Goal: Information Seeking & Learning: Learn about a topic

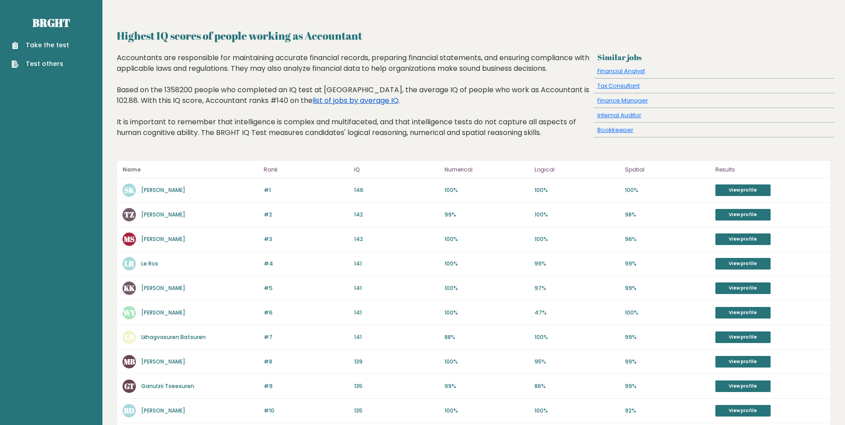
click at [343, 97] on link "list of jobs by average IQ" at bounding box center [356, 100] width 86 height 10
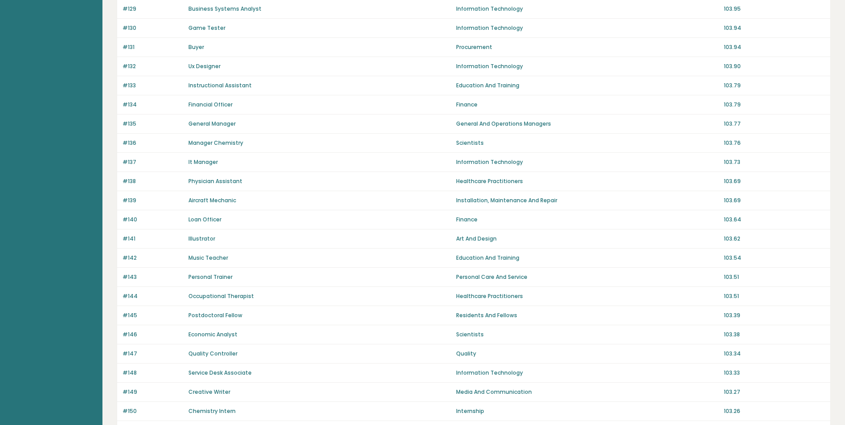
scroll to position [518, 0]
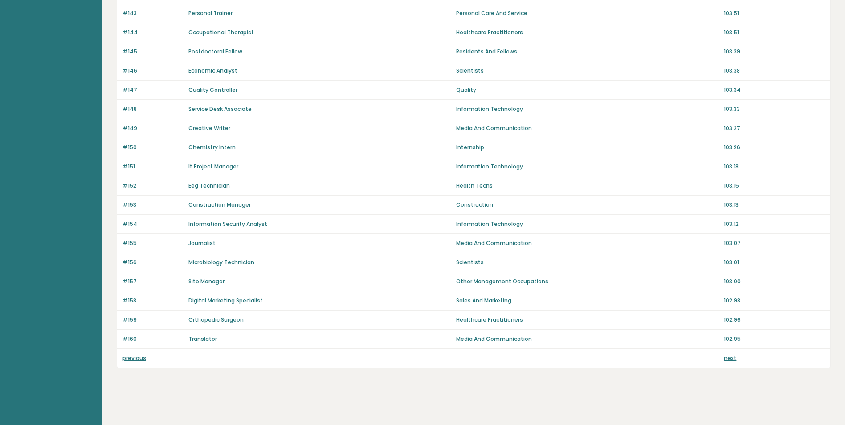
click at [136, 359] on link "previous" at bounding box center [135, 358] width 24 height 8
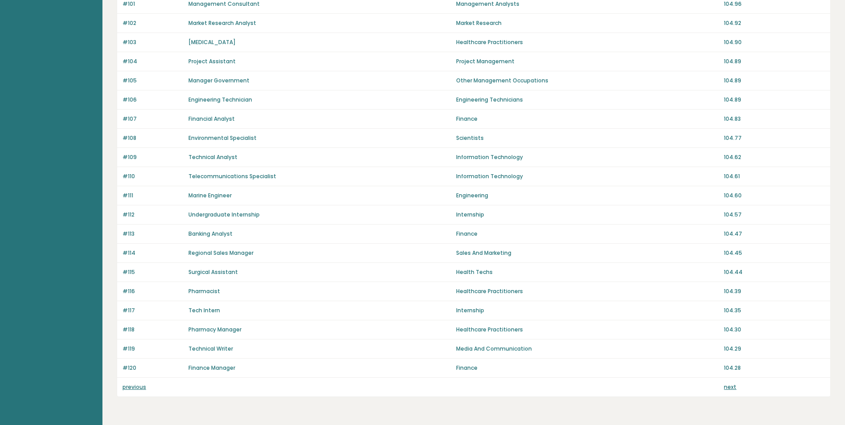
scroll to position [518, 0]
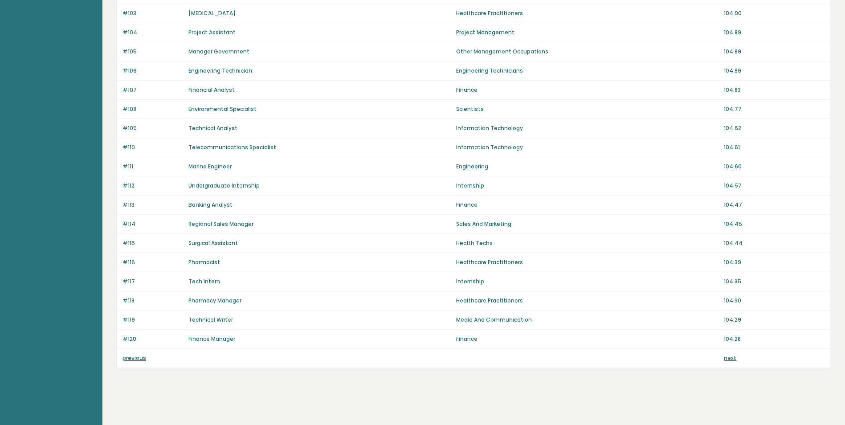
click at [131, 356] on link "previous" at bounding box center [135, 358] width 24 height 8
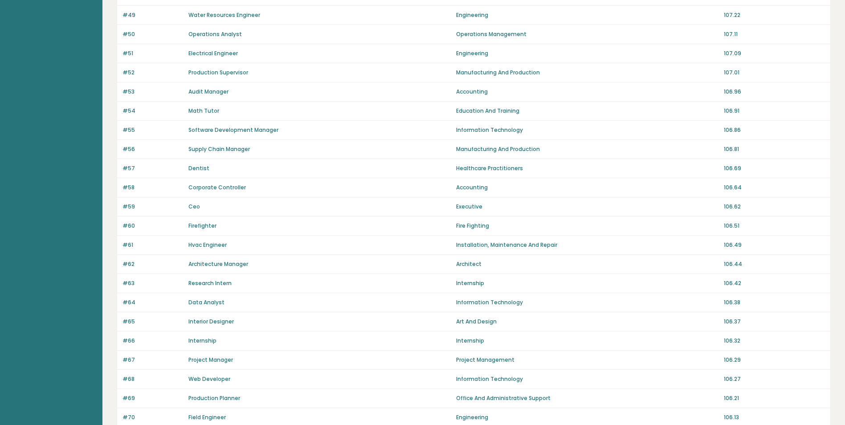
scroll to position [518, 0]
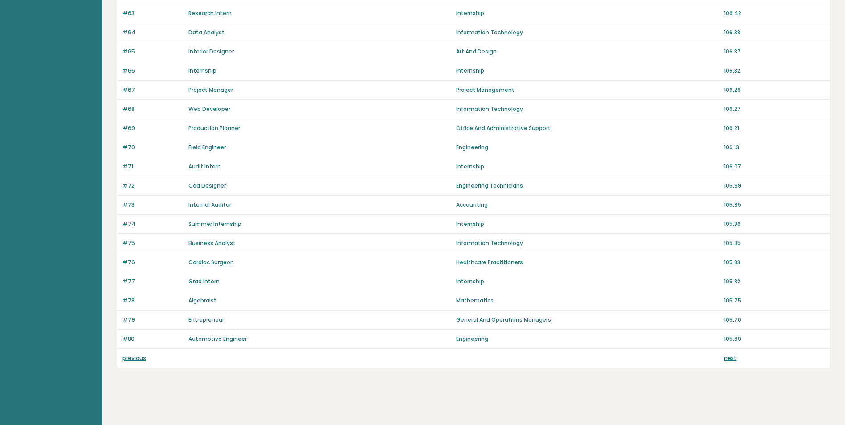
click at [139, 357] on link "previous" at bounding box center [135, 358] width 24 height 8
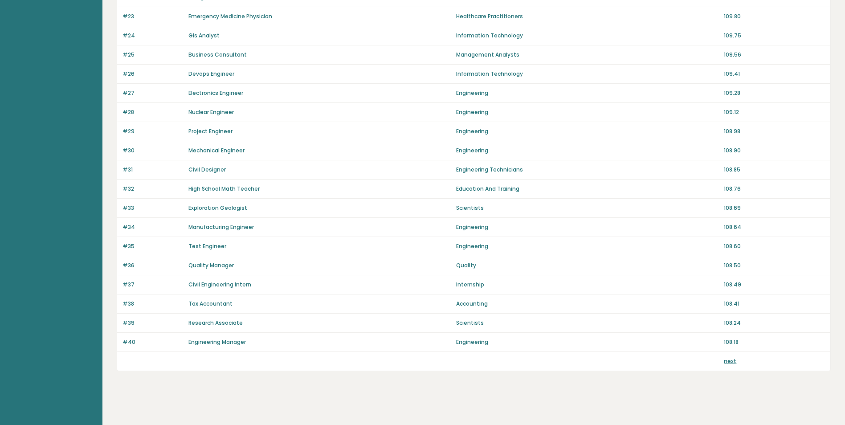
scroll to position [518, 0]
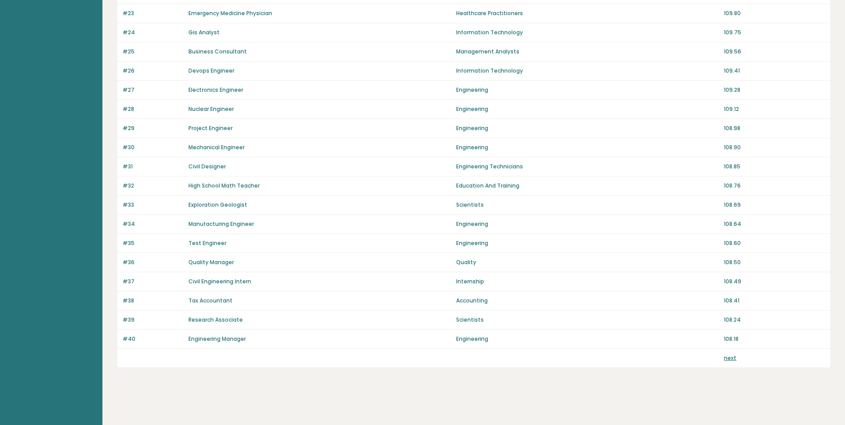
click at [733, 361] on link "next" at bounding box center [730, 358] width 12 height 8
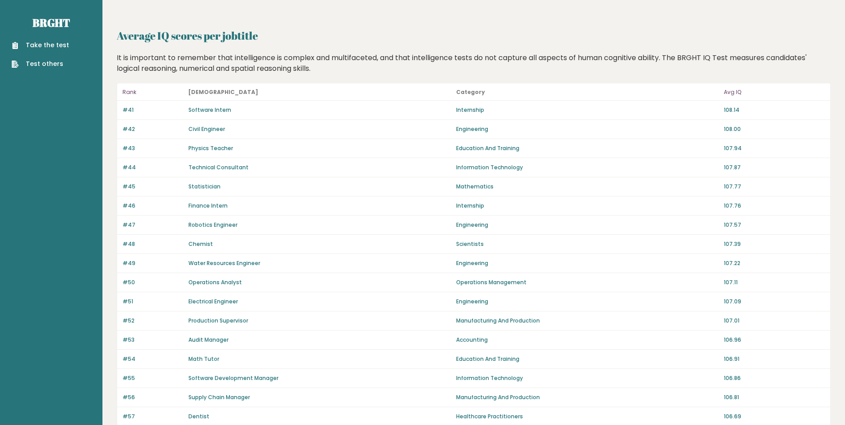
scroll to position [518, 0]
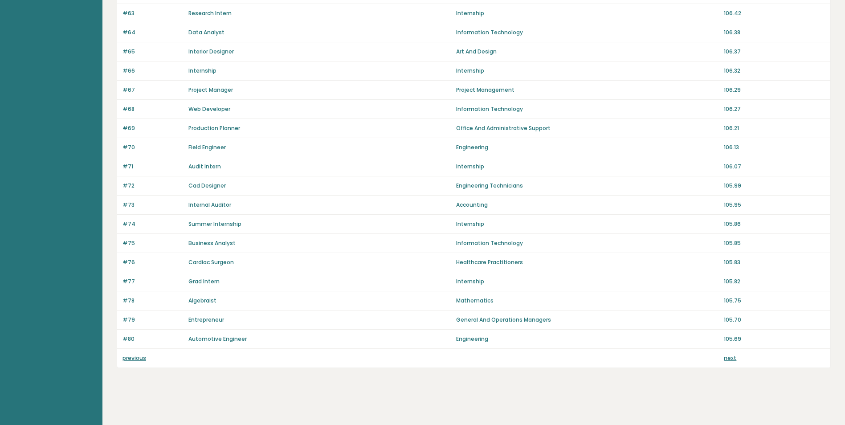
click at [734, 360] on link "next" at bounding box center [730, 358] width 12 height 8
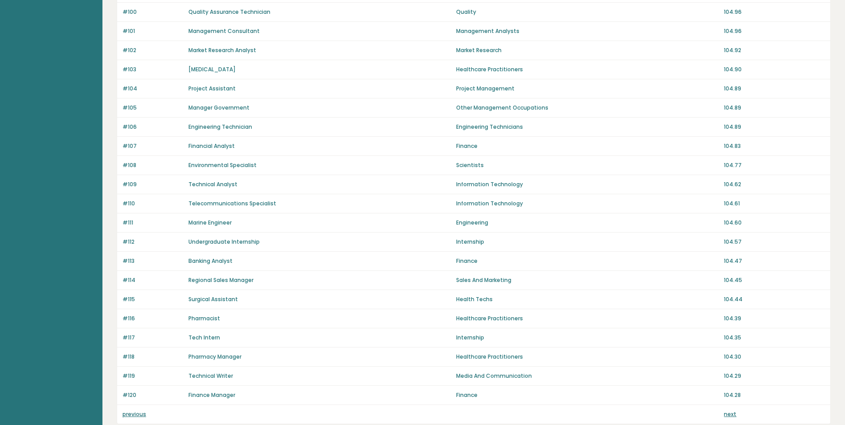
scroll to position [518, 0]
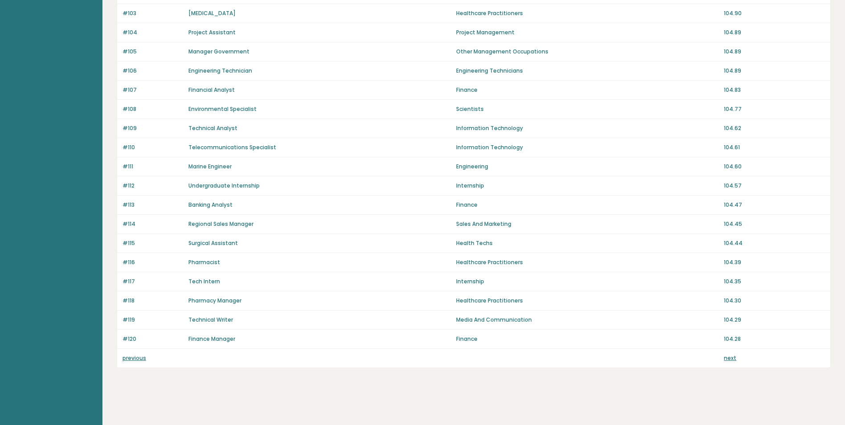
click at [724, 359] on link "next" at bounding box center [730, 358] width 12 height 8
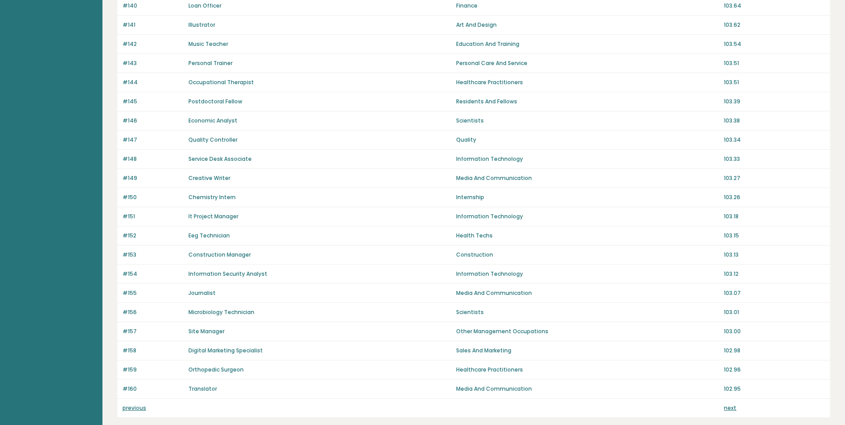
scroll to position [518, 0]
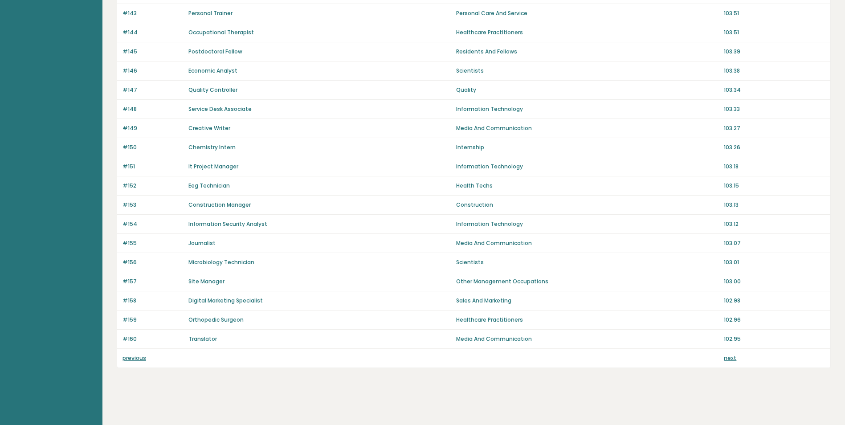
click at [729, 358] on link "next" at bounding box center [730, 358] width 12 height 8
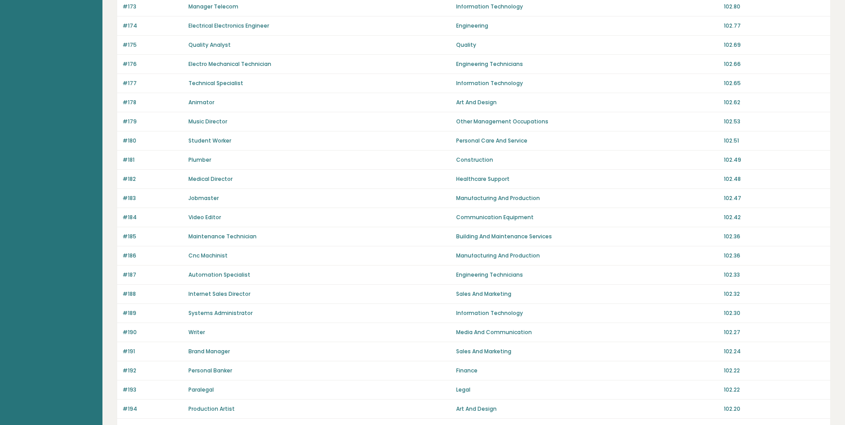
scroll to position [518, 0]
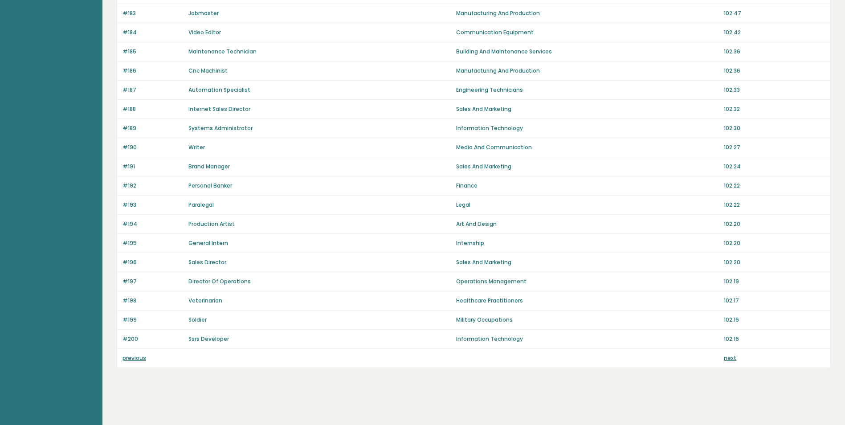
click at [728, 361] on link "next" at bounding box center [730, 358] width 12 height 8
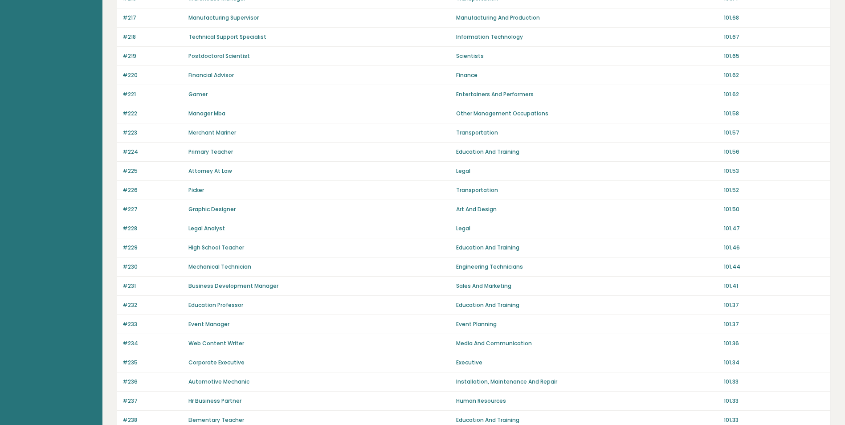
scroll to position [518, 0]
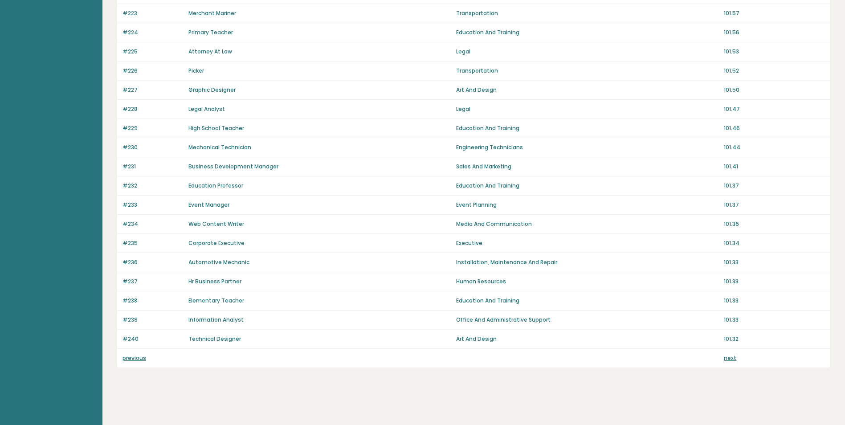
click at [729, 360] on link "next" at bounding box center [730, 358] width 12 height 8
click at [728, 353] on div "previous next" at bounding box center [473, 358] width 713 height 19
click at [729, 356] on link "next" at bounding box center [730, 358] width 12 height 8
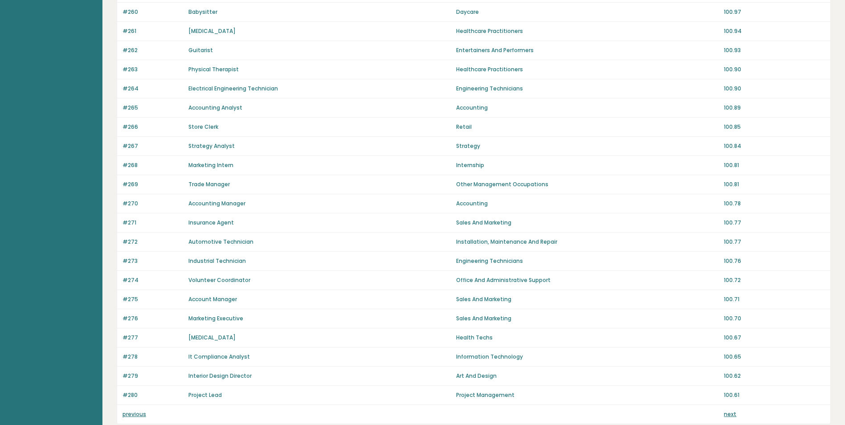
scroll to position [518, 0]
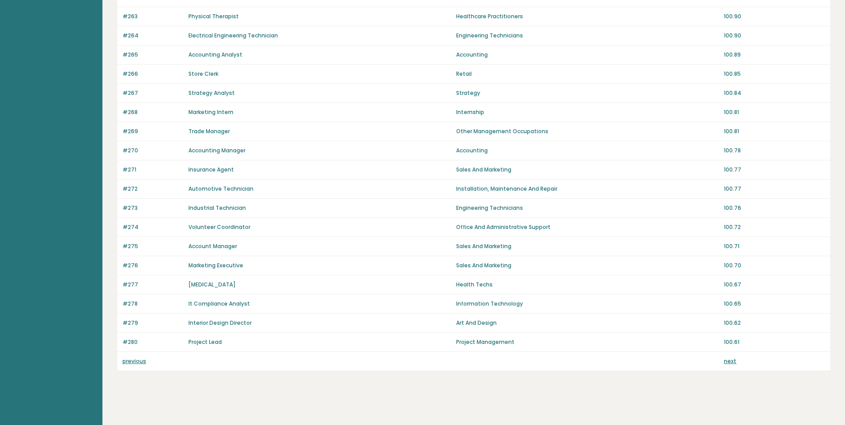
scroll to position [518, 0]
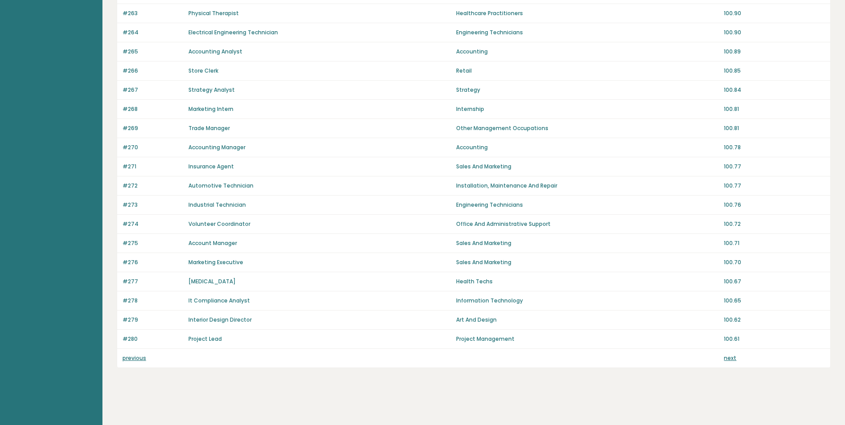
click at [122, 360] on div "previous next" at bounding box center [473, 358] width 713 height 19
click at [128, 357] on link "previous" at bounding box center [135, 358] width 24 height 8
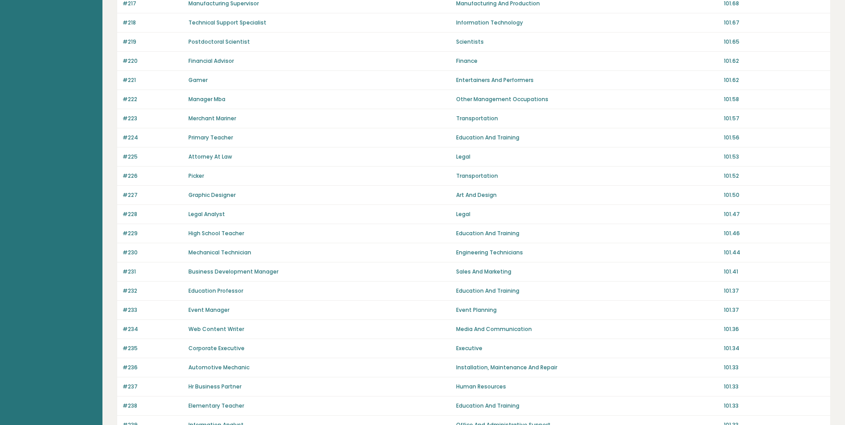
scroll to position [518, 0]
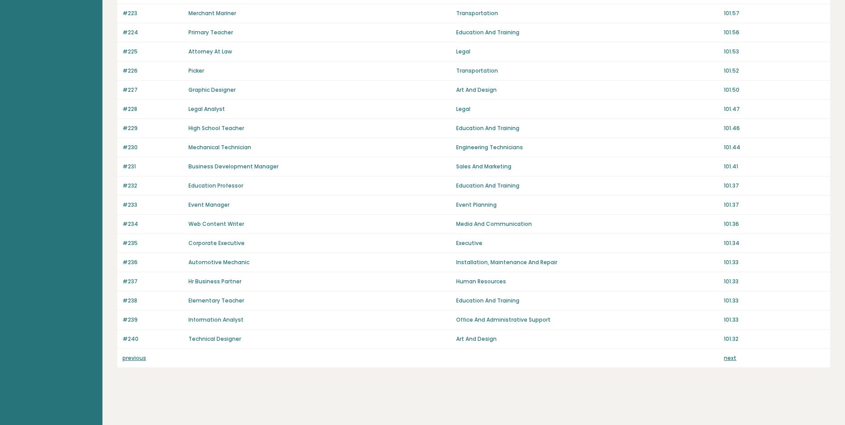
click at [134, 357] on link "previous" at bounding box center [135, 358] width 24 height 8
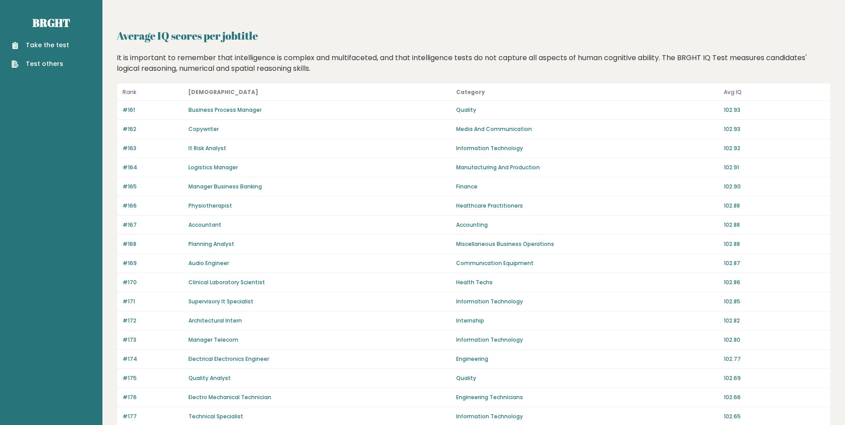
scroll to position [518, 0]
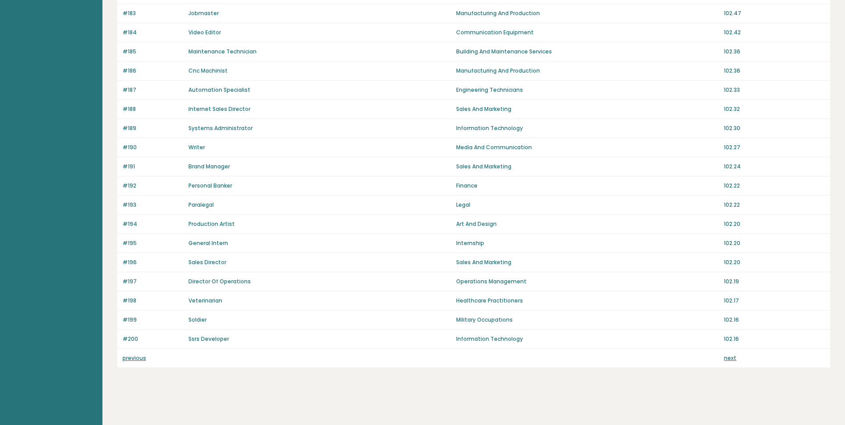
click at [129, 356] on link "previous" at bounding box center [135, 358] width 24 height 8
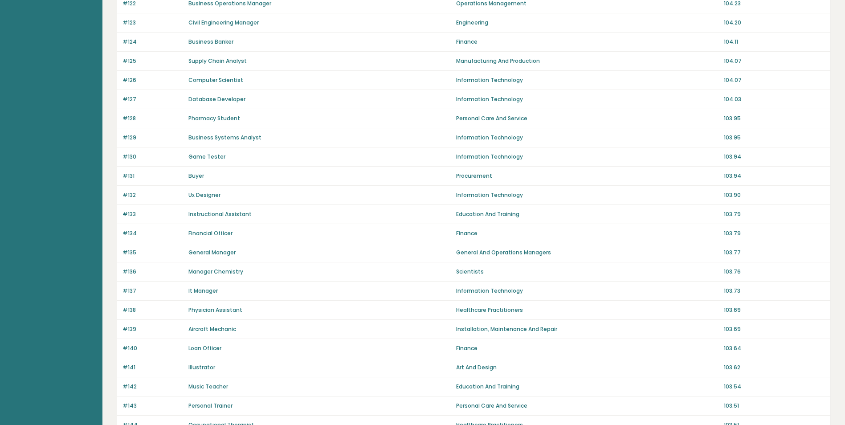
scroll to position [518, 0]
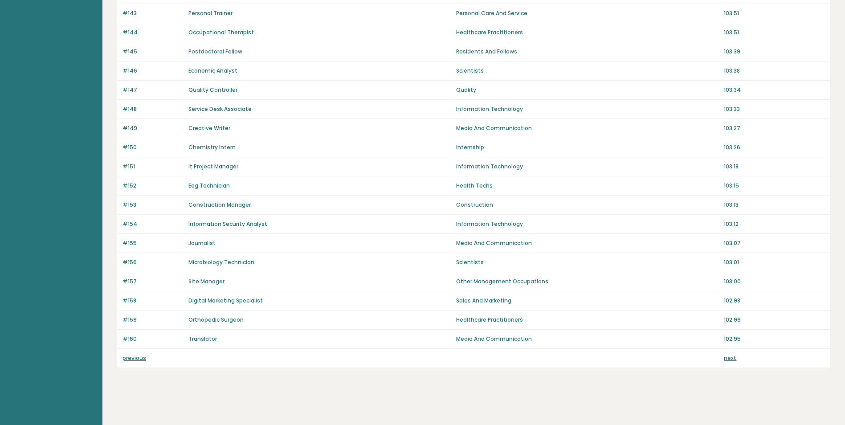
click at [134, 361] on link "previous" at bounding box center [135, 358] width 24 height 8
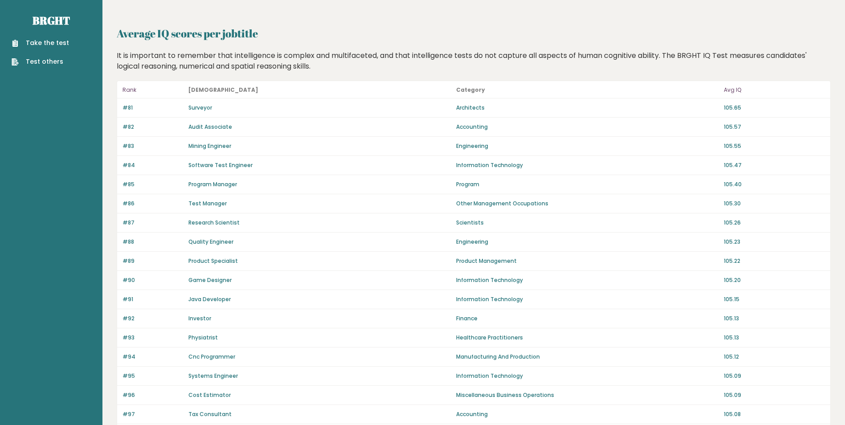
scroll to position [518, 0]
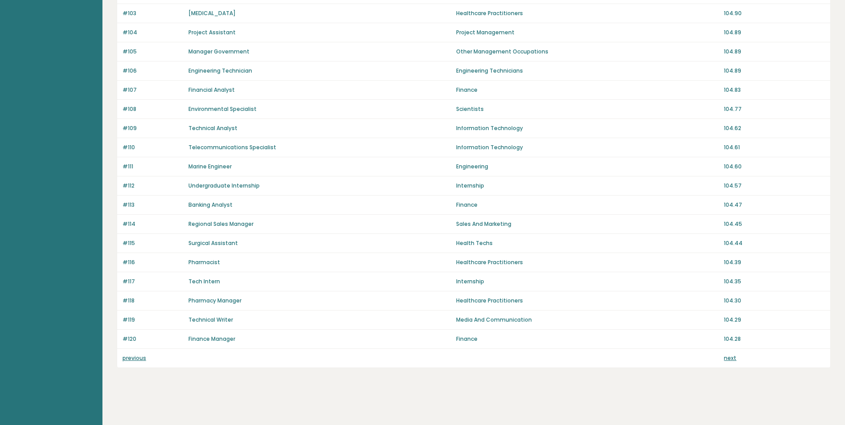
click at [131, 357] on link "previous" at bounding box center [135, 358] width 24 height 8
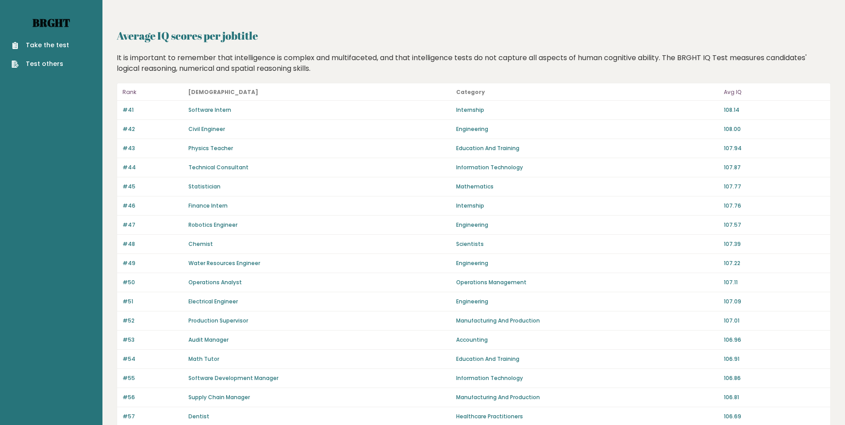
click at [33, 22] on link "Brght" at bounding box center [51, 23] width 37 height 14
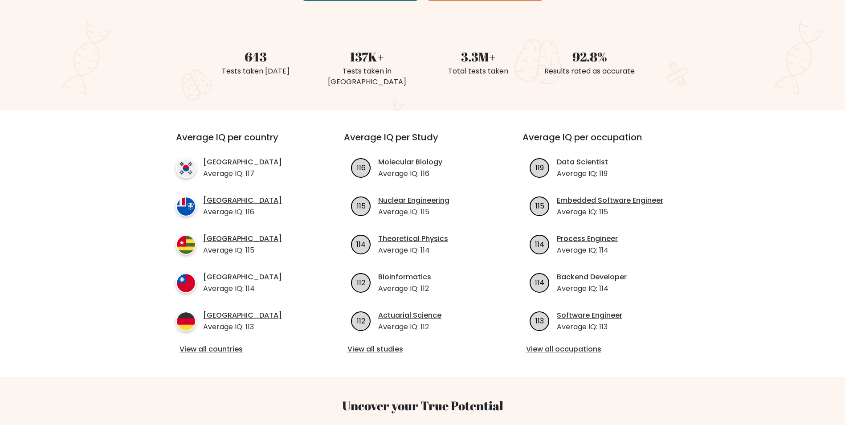
scroll to position [236, 0]
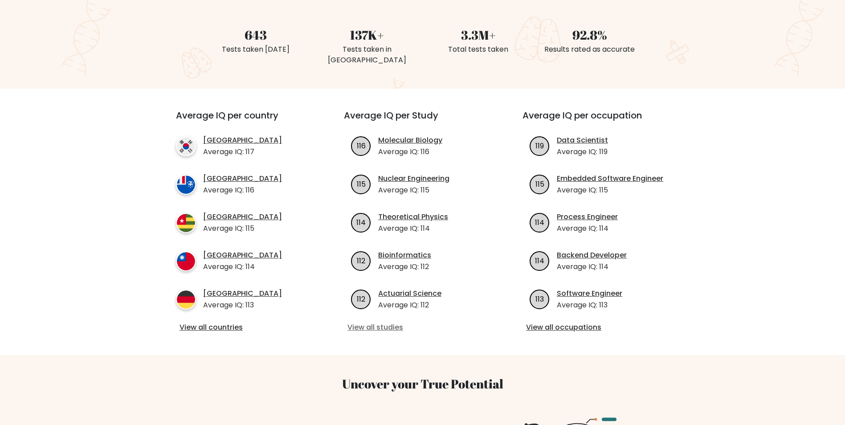
click at [373, 322] on link "View all studies" at bounding box center [422, 327] width 150 height 11
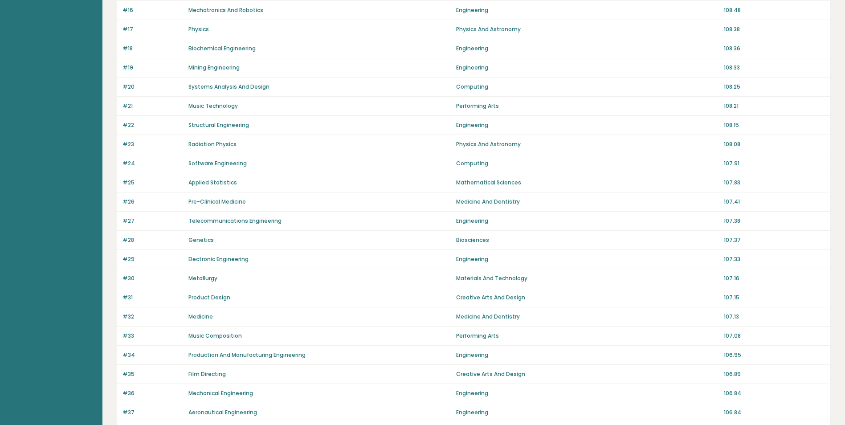
scroll to position [392, 0]
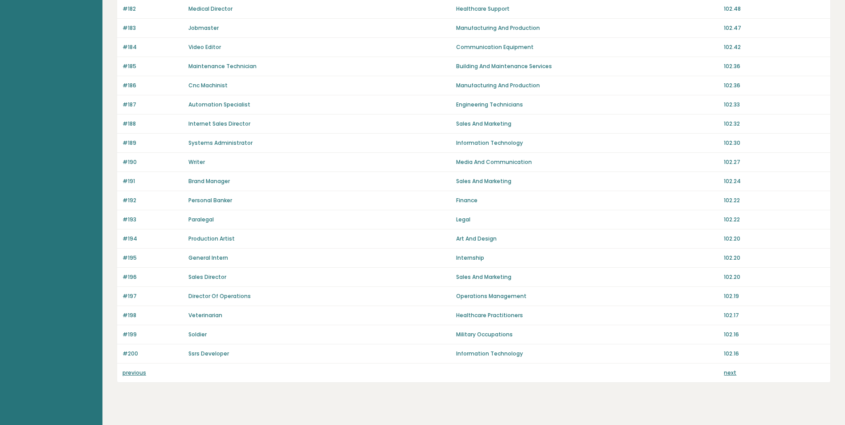
scroll to position [518, 0]
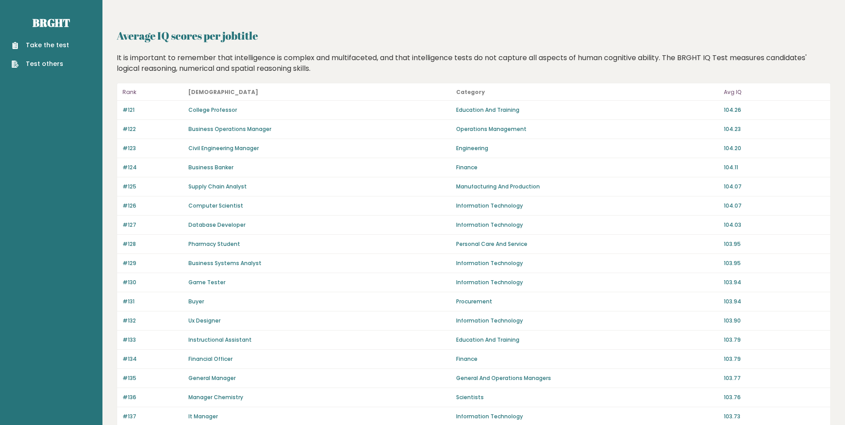
scroll to position [310, 0]
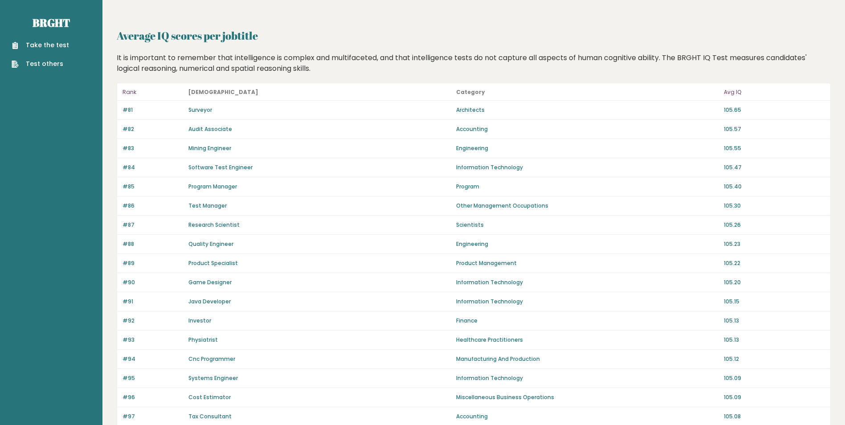
scroll to position [284, 0]
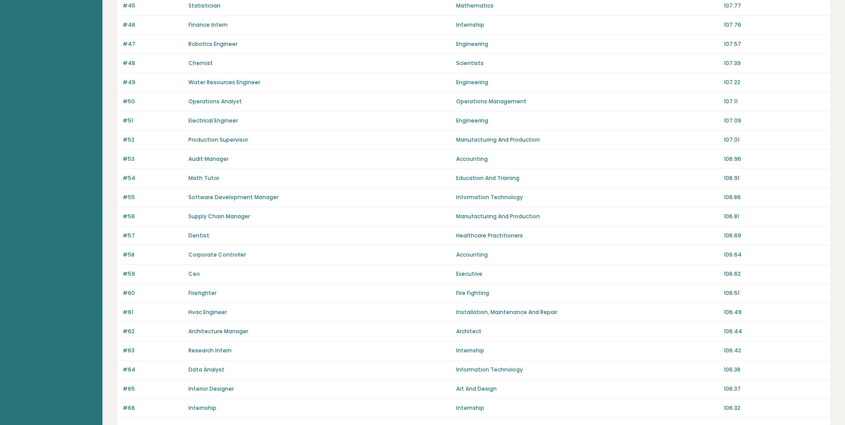
scroll to position [335, 0]
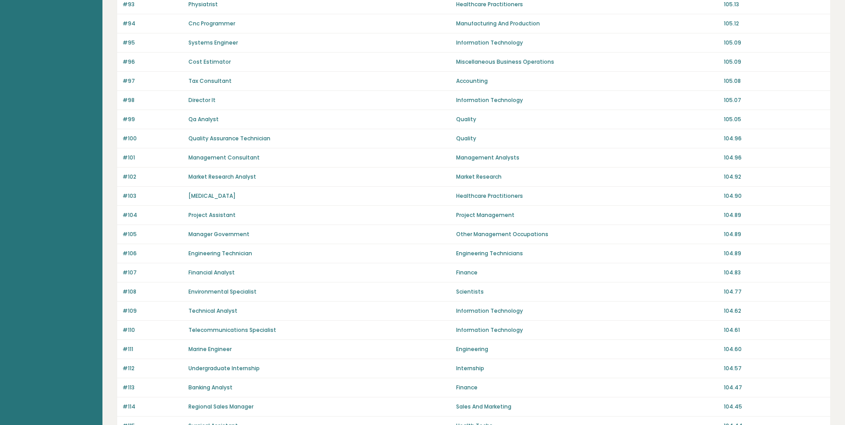
scroll to position [472, 0]
